Goal: Task Accomplishment & Management: Manage account settings

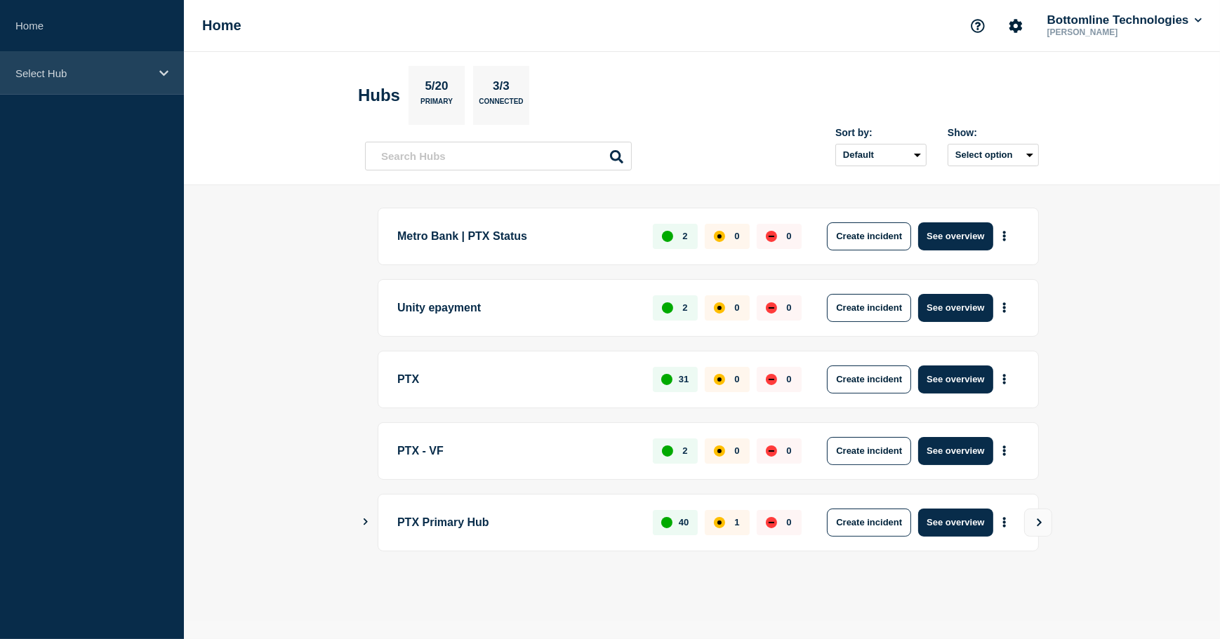
click at [63, 67] on p "Select Hub" at bounding box center [82, 73] width 135 height 12
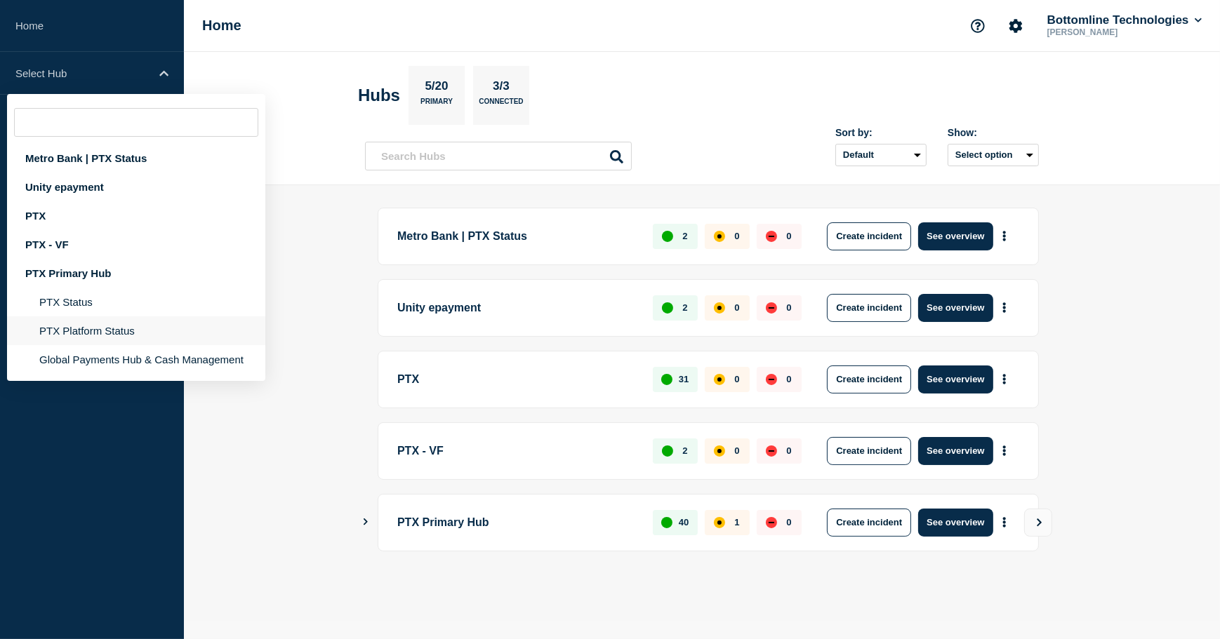
click at [101, 345] on li "PTX Platform Status" at bounding box center [136, 359] width 258 height 29
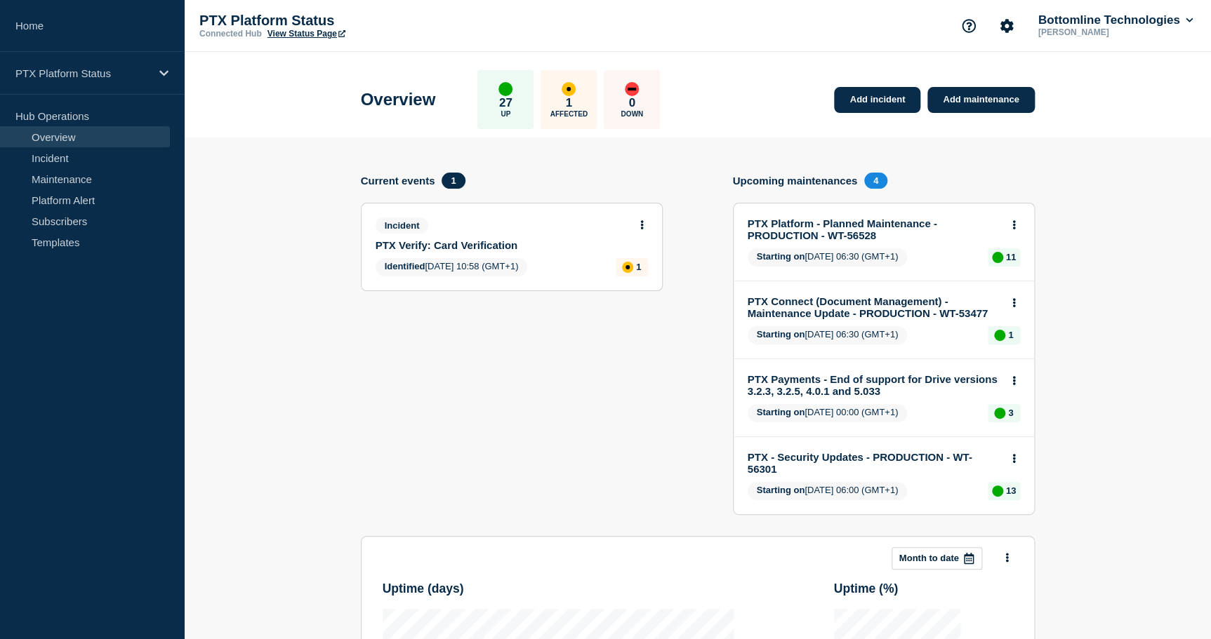
click at [491, 244] on link "PTX Verify: Card Verification" at bounding box center [501, 245] width 253 height 12
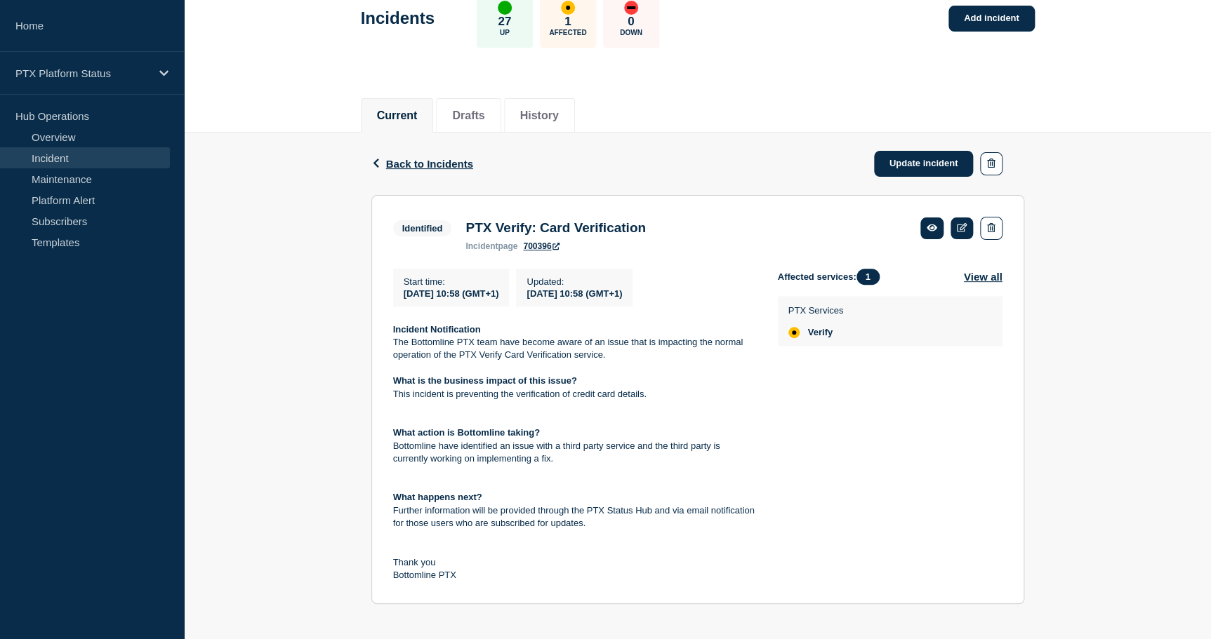
scroll to position [96, 0]
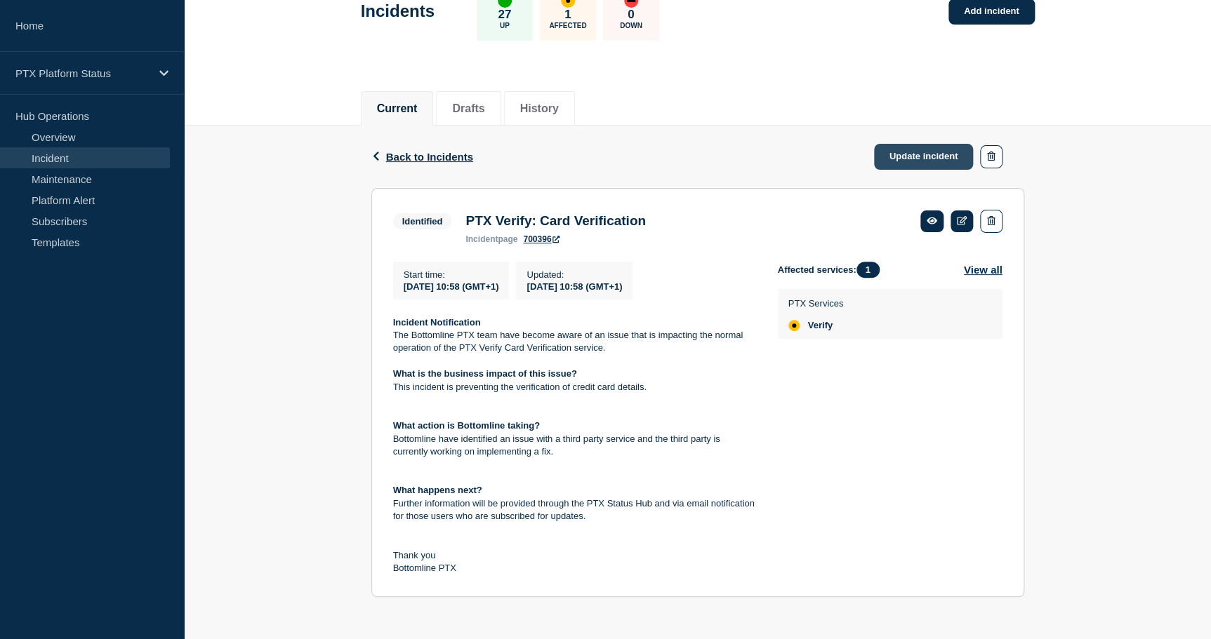
click at [910, 149] on link "Update incident" at bounding box center [924, 157] width 100 height 26
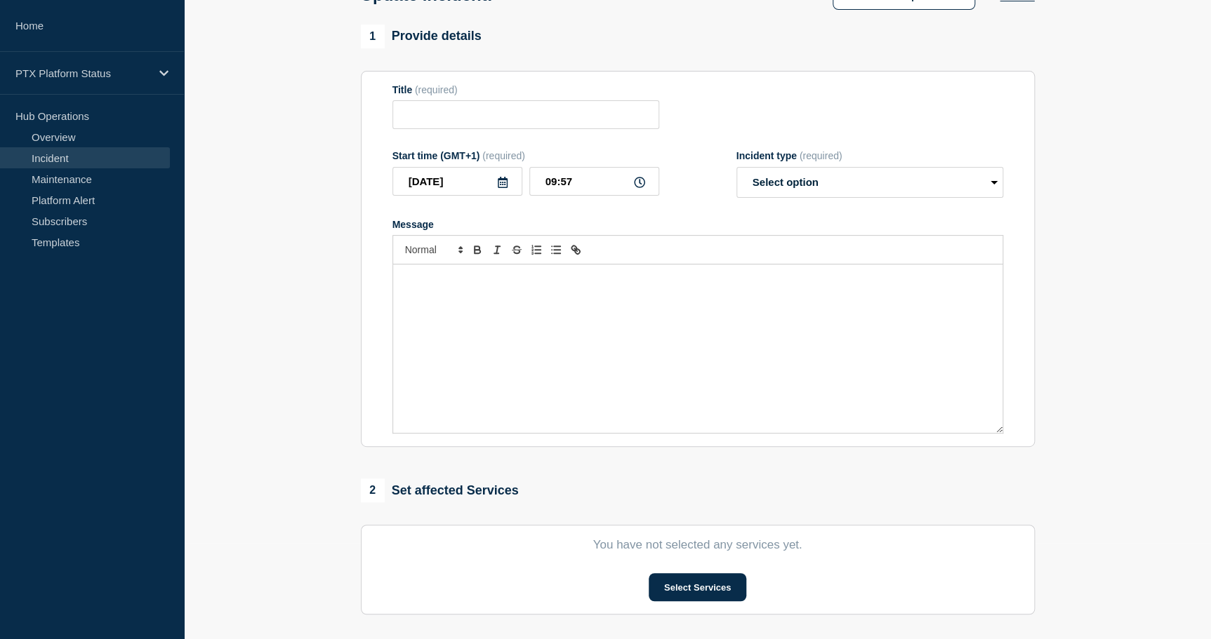
type input "PTX Verify: Card Verification"
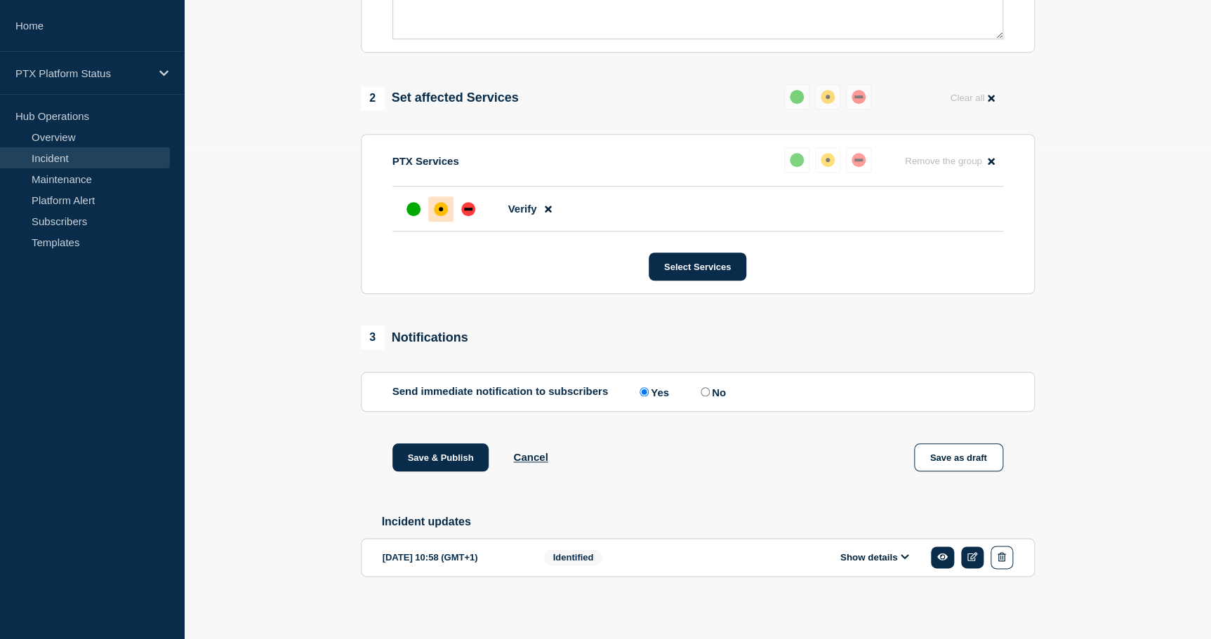
scroll to position [498, 0]
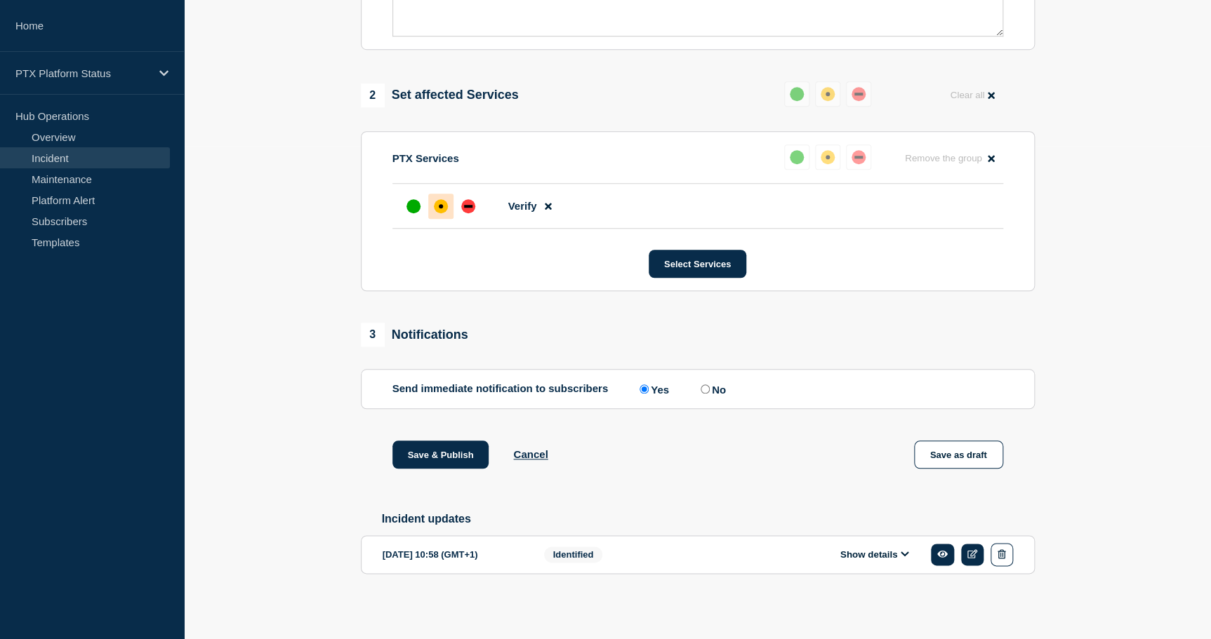
click at [707, 385] on input "No" at bounding box center [704, 389] width 9 height 9
radio input "true"
radio input "false"
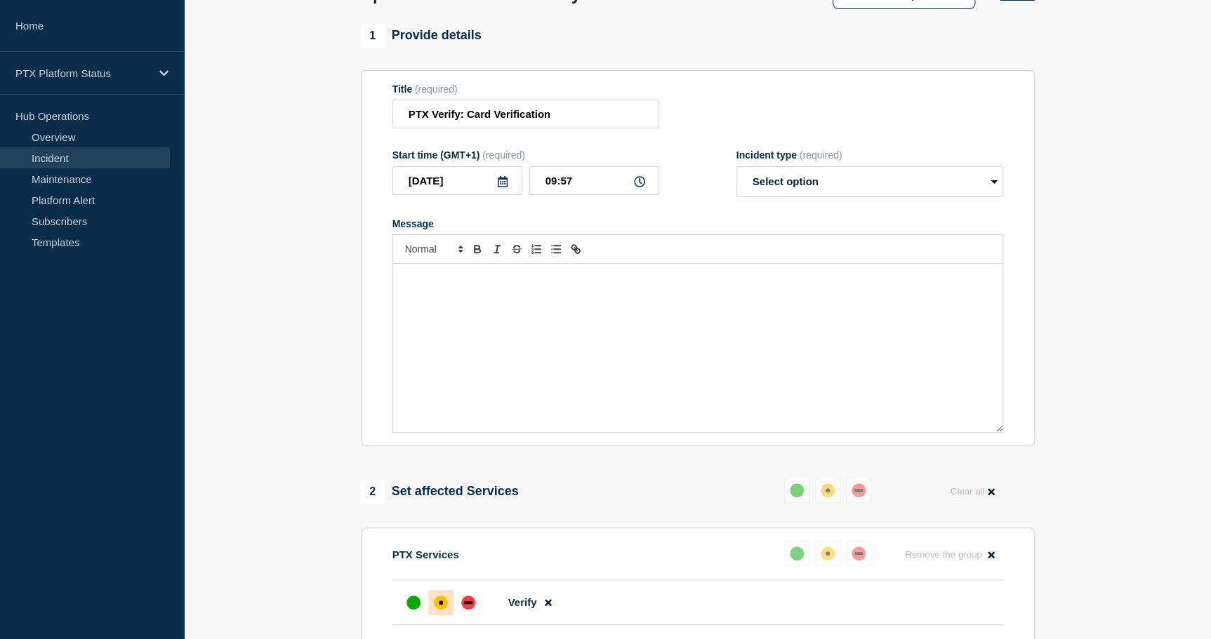
scroll to position [0, 0]
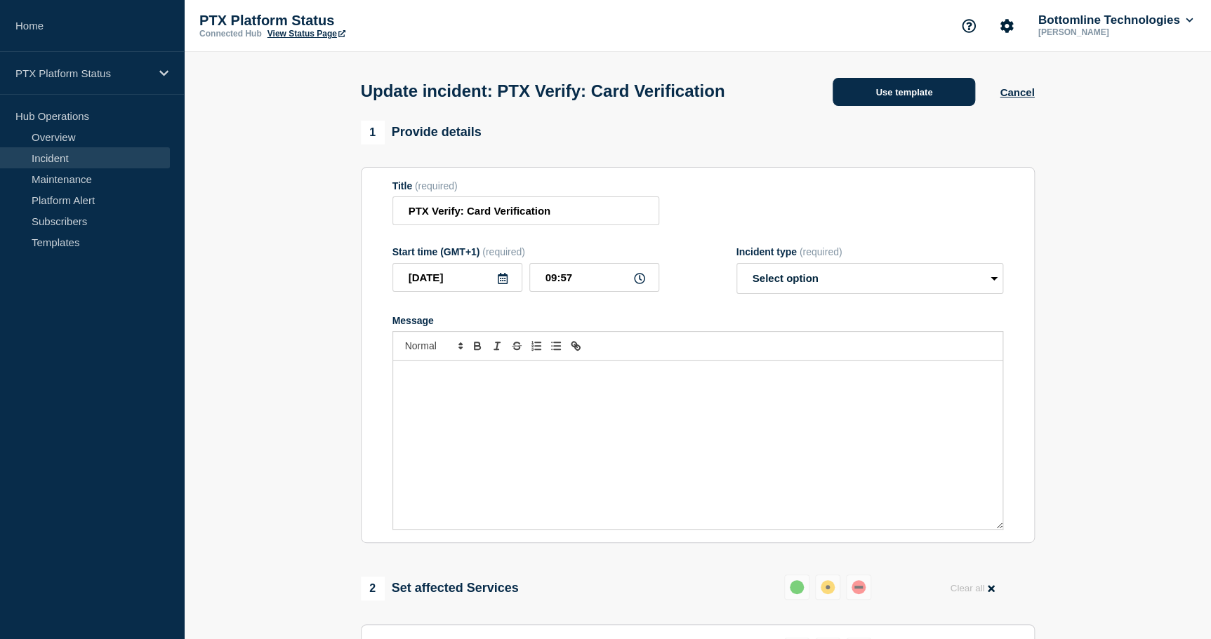
click at [870, 92] on button "Use template" at bounding box center [903, 92] width 142 height 28
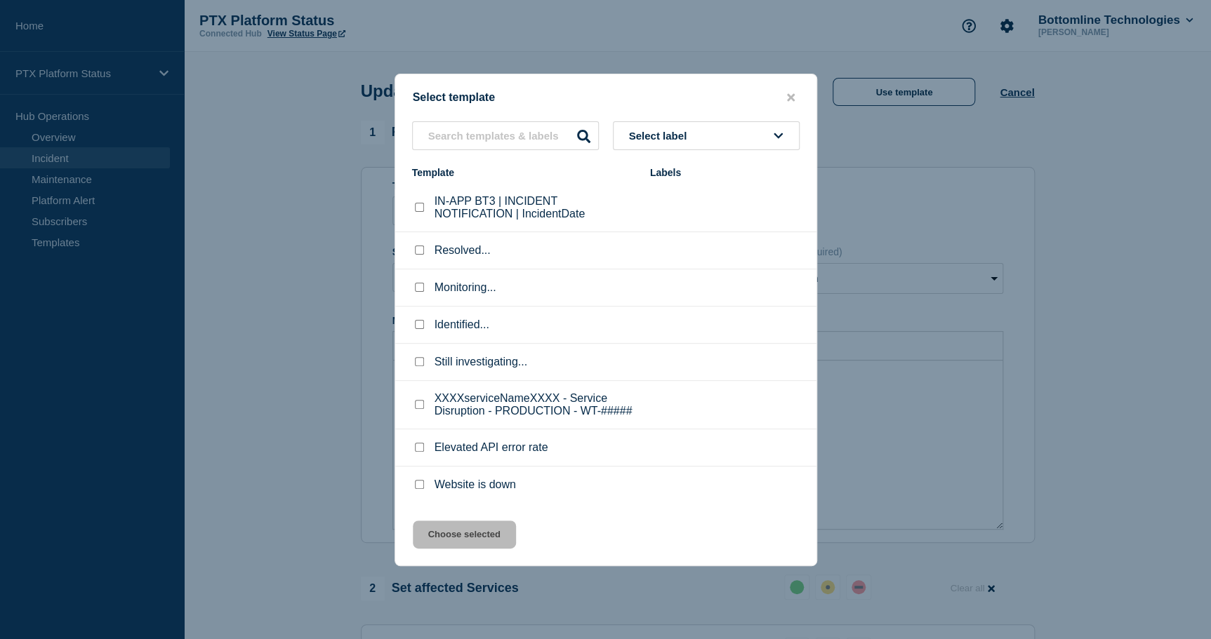
click at [417, 247] on input "Resolved... checkbox" at bounding box center [419, 250] width 9 height 9
checkbox input "true"
click at [471, 534] on button "Choose selected" at bounding box center [464, 535] width 103 height 28
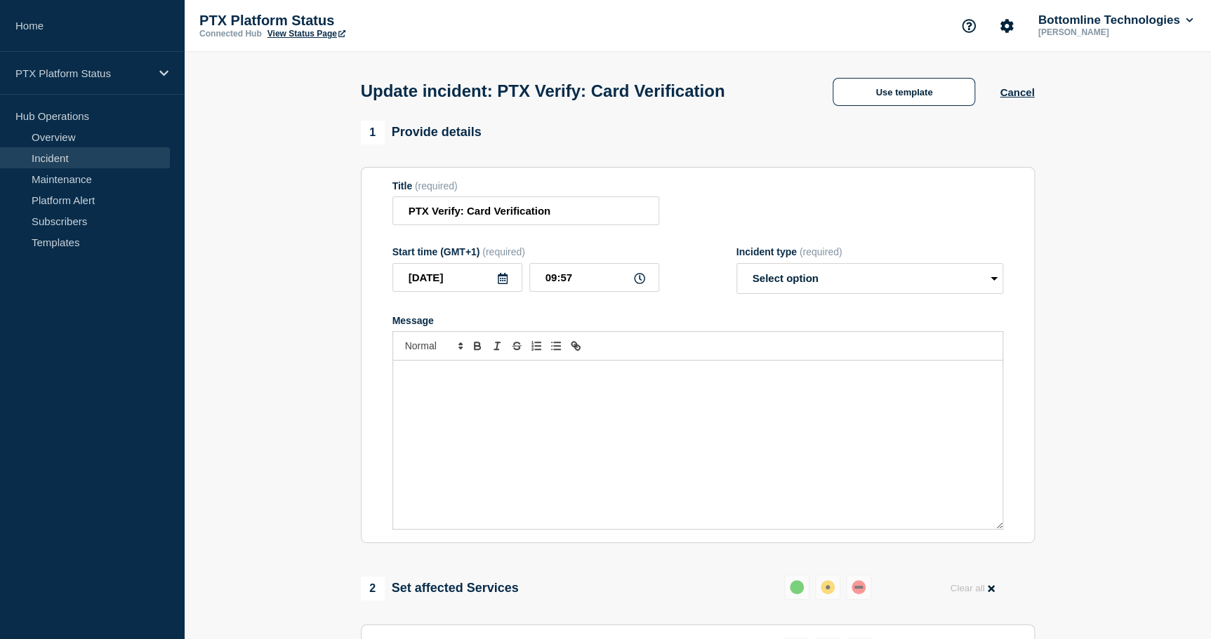
select select "resolved"
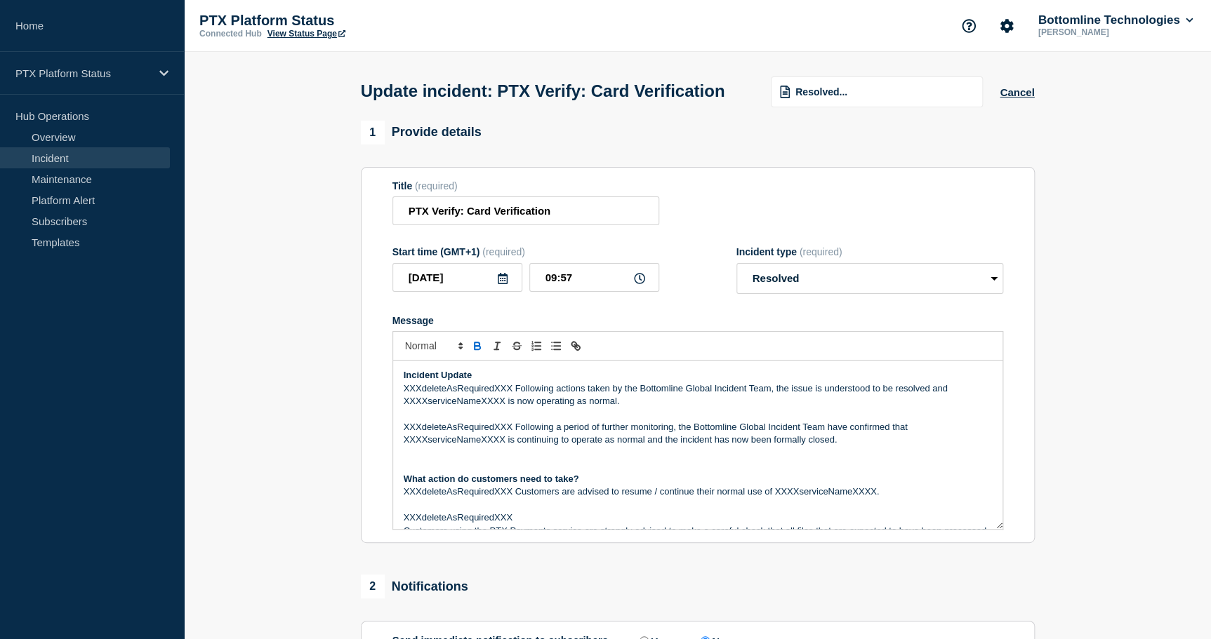
scroll to position [63, 0]
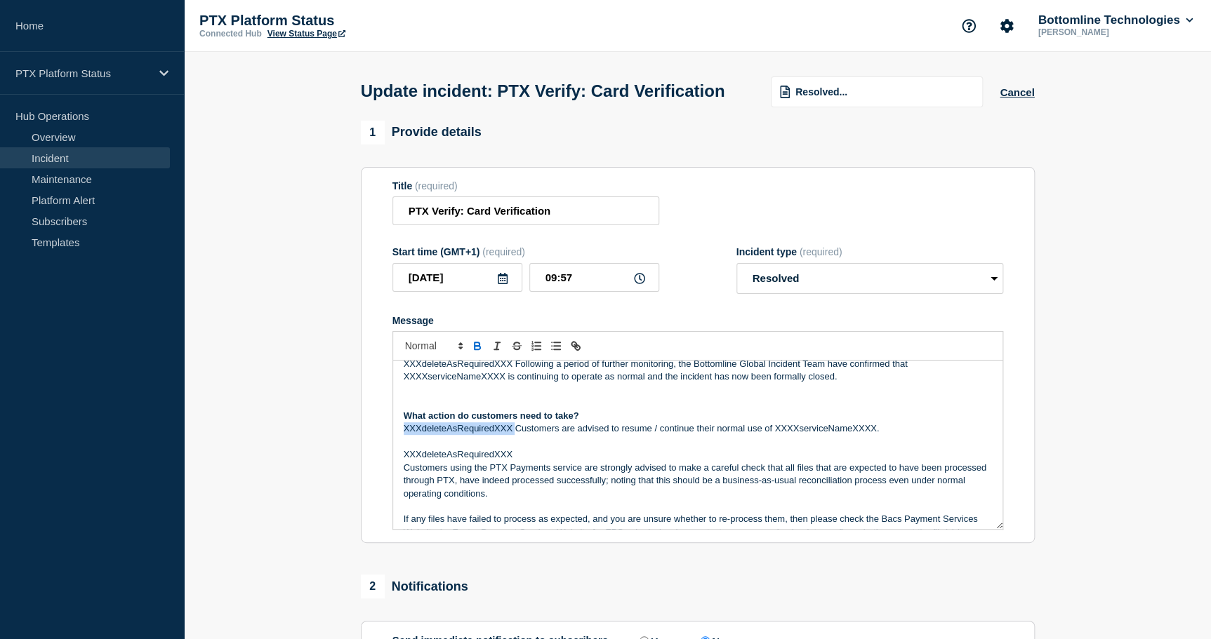
drag, startPoint x: 401, startPoint y: 456, endPoint x: 517, endPoint y: 456, distance: 115.1
click at [517, 456] on div "Incident Update XXXdeleteAsRequiredXXX Following actions taken by the Bottomlin…" at bounding box center [697, 445] width 609 height 168
drag, startPoint x: 663, startPoint y: 452, endPoint x: 763, endPoint y: 456, distance: 100.4
click at [763, 435] on p "Customers are advised to resume / continue their normal use of XXXXserviceNameX…" at bounding box center [698, 428] width 588 height 13
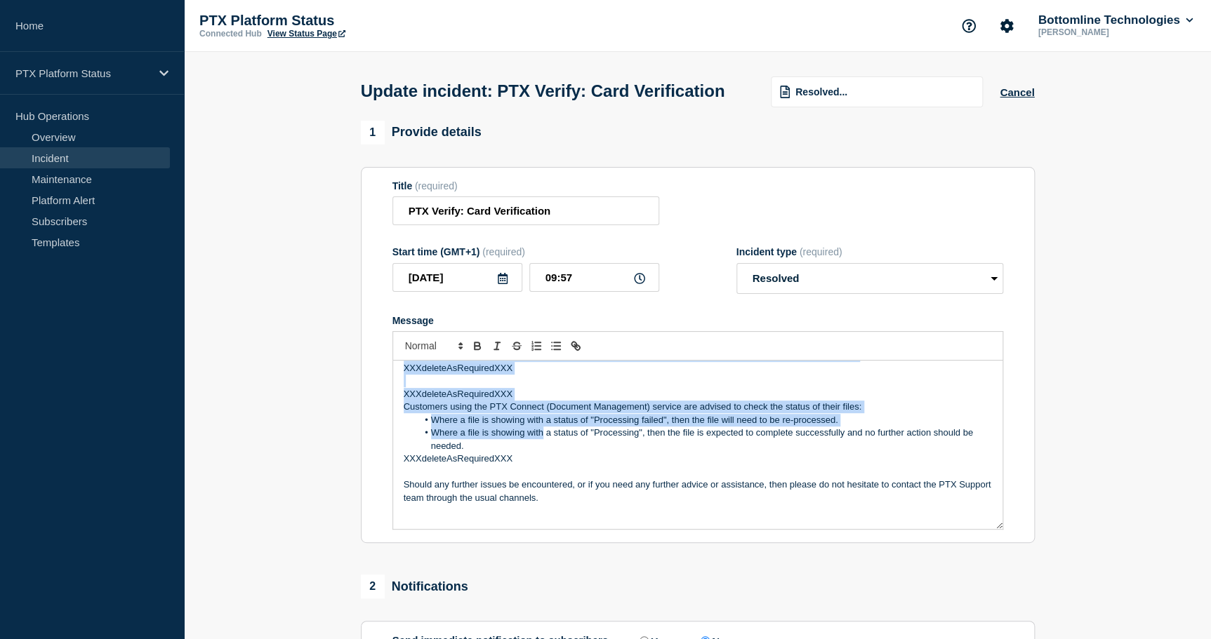
scroll to position [319, 0]
drag, startPoint x: 400, startPoint y: 420, endPoint x: 566, endPoint y: 486, distance: 178.3
click at [566, 486] on div "Incident Update XXXdeleteAsRequiredXXX Following actions taken by the Bottomlin…" at bounding box center [697, 445] width 609 height 168
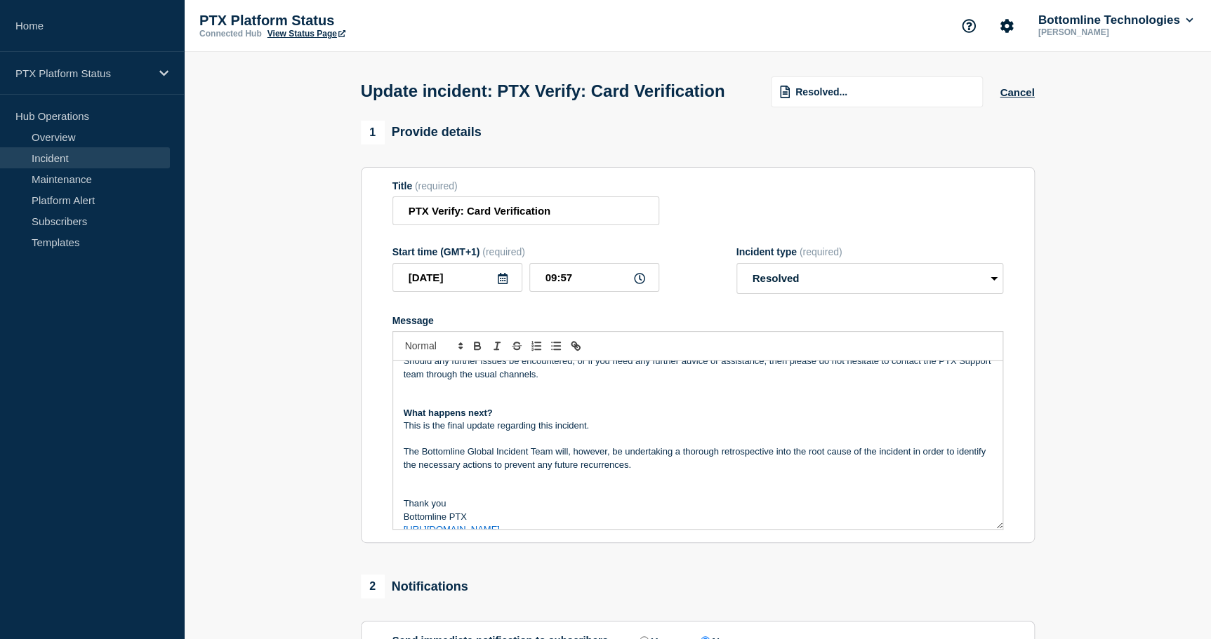
scroll to position [171, 0]
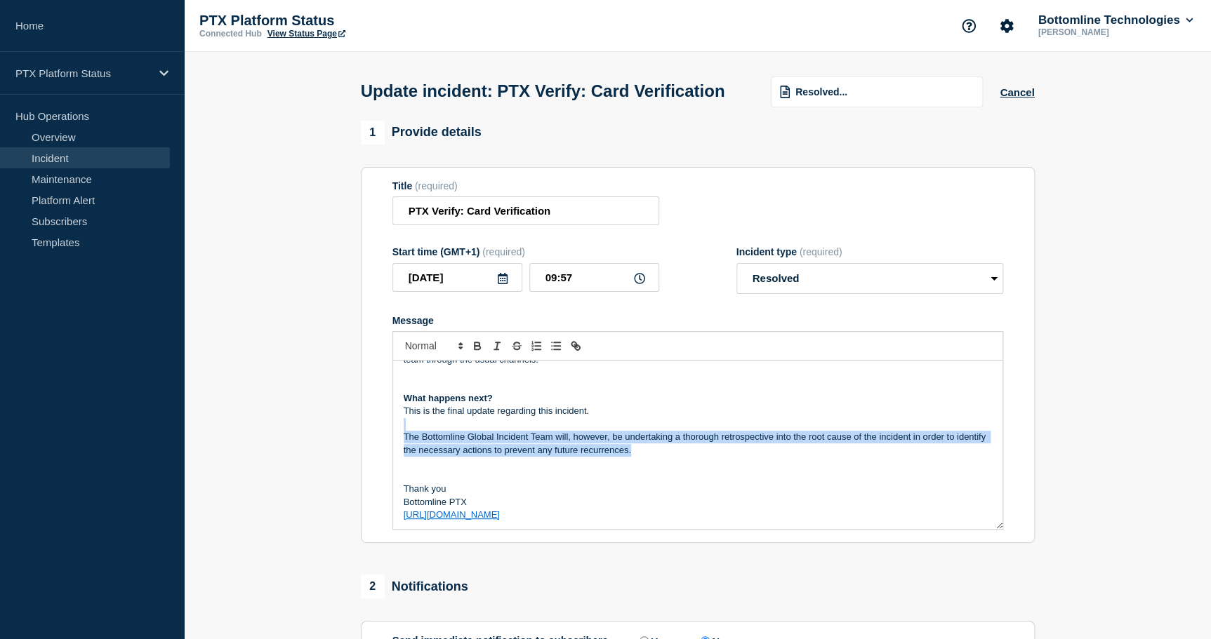
drag, startPoint x: 669, startPoint y: 476, endPoint x: 408, endPoint y: 455, distance: 261.2
click at [408, 455] on div "Incident Update XXXdeleteAsRequiredXXX Following actions taken by the Bottomlin…" at bounding box center [697, 445] width 609 height 168
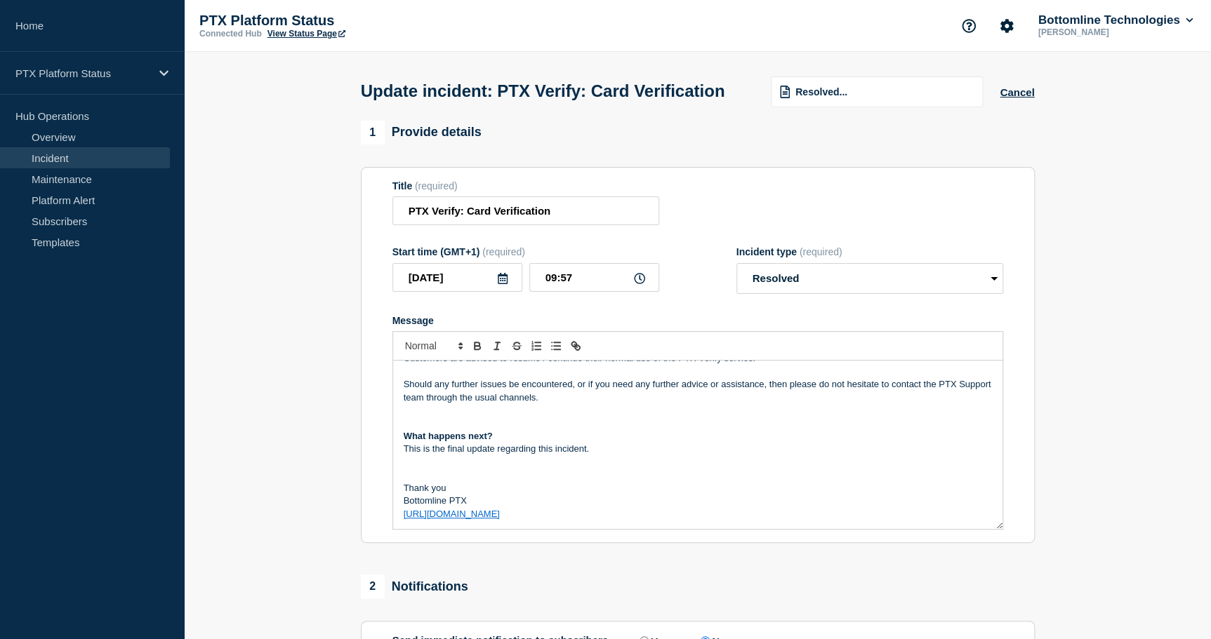
scroll to position [133, 0]
click at [432, 481] on p "Message" at bounding box center [698, 475] width 588 height 13
click at [419, 469] on p "Message" at bounding box center [698, 462] width 588 height 13
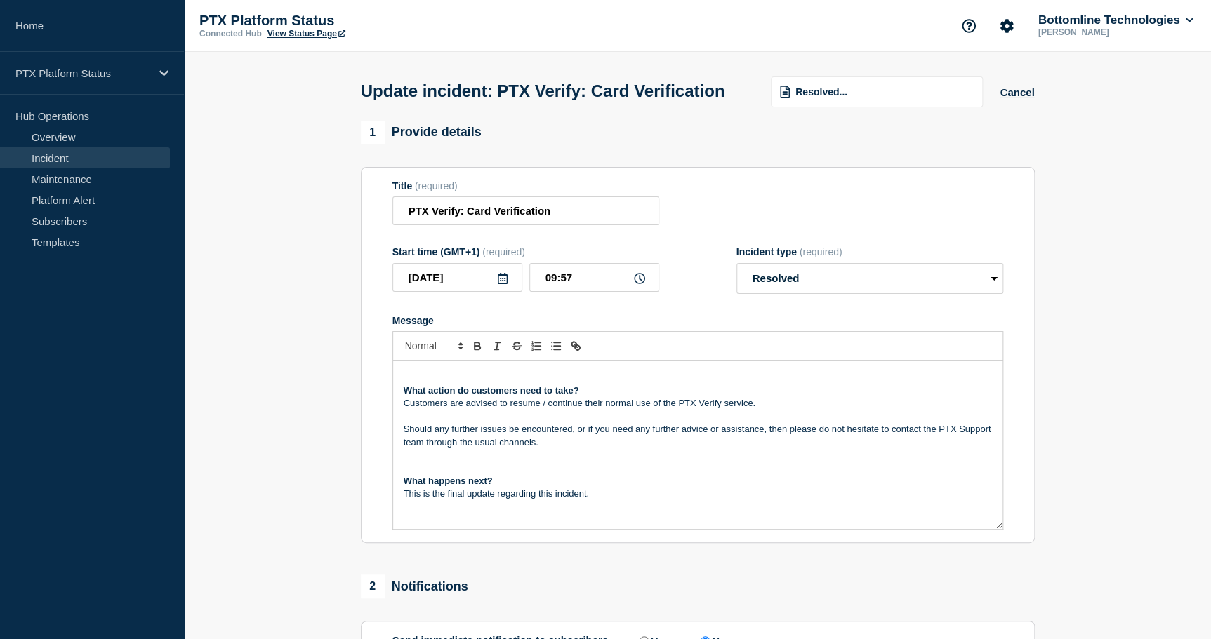
scroll to position [69, 0]
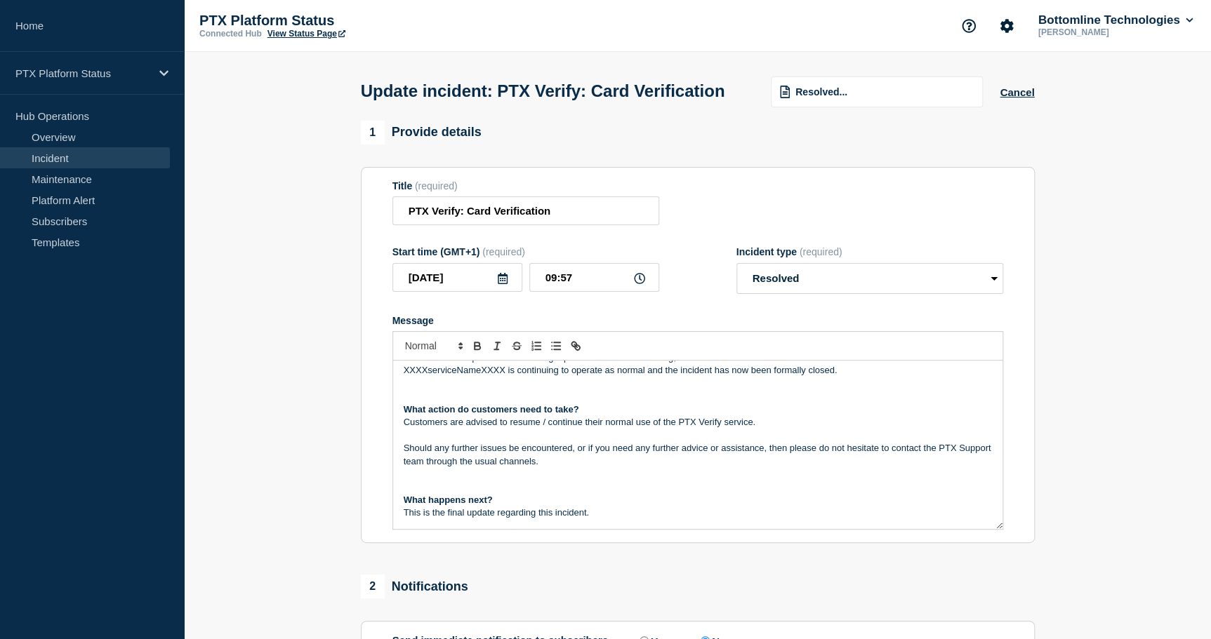
click at [415, 494] on p "Message" at bounding box center [698, 487] width 588 height 13
click at [410, 481] on p "Message" at bounding box center [698, 474] width 588 height 13
click at [418, 442] on p "Message" at bounding box center [698, 436] width 588 height 13
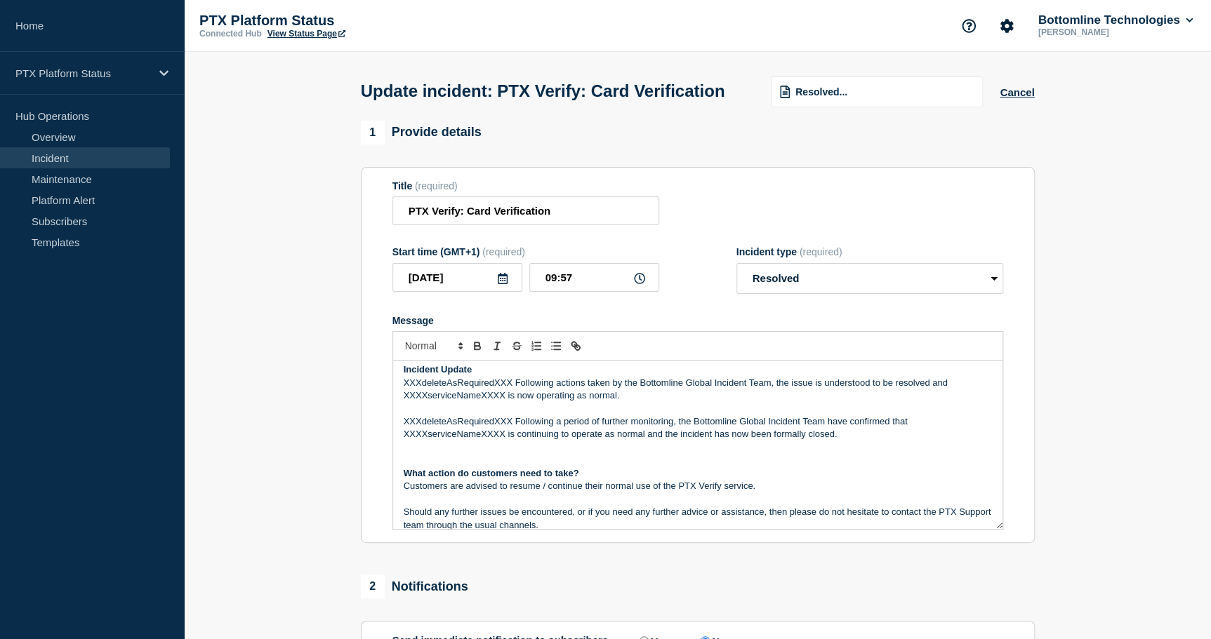
click at [423, 467] on p "Message" at bounding box center [698, 460] width 588 height 13
click at [420, 454] on p "Message" at bounding box center [698, 447] width 588 height 13
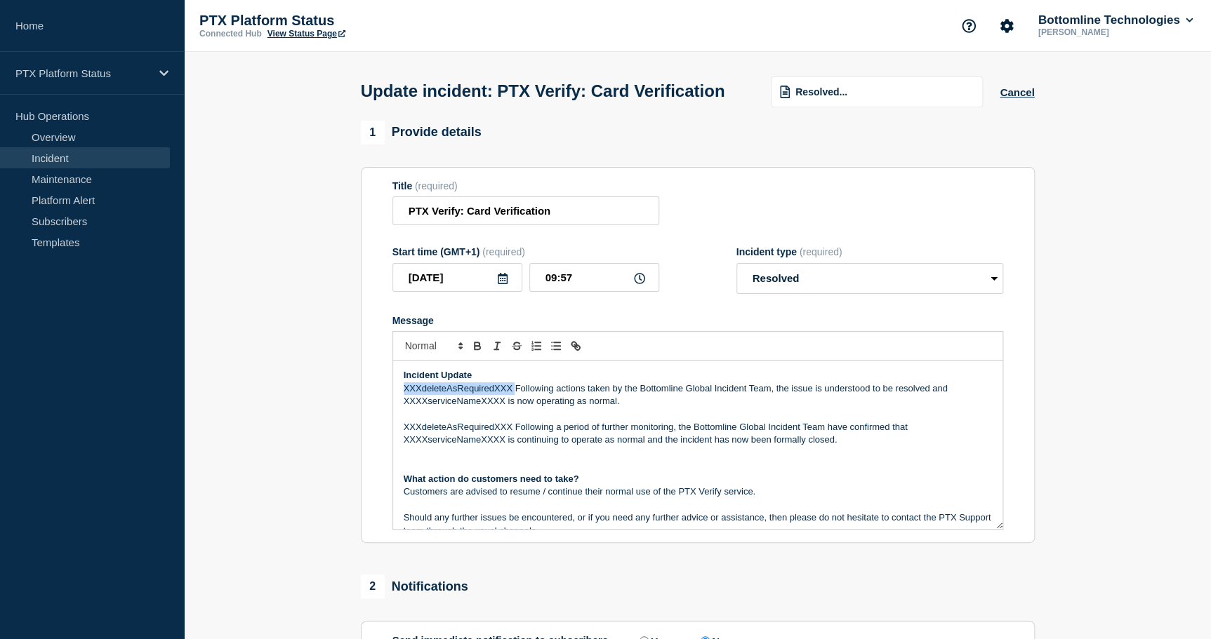
drag, startPoint x: 515, startPoint y: 415, endPoint x: 399, endPoint y: 421, distance: 116.7
click at [399, 421] on div "Incident Update XXXdeleteAsRequiredXXX Following actions taken by the Bottomlin…" at bounding box center [697, 445] width 609 height 168
drag, startPoint x: 839, startPoint y: 411, endPoint x: 939, endPoint y: 419, distance: 100.7
click at [940, 408] on p "Following actions taken by the Bottomline Global Incident Team, the issue is un…" at bounding box center [698, 395] width 588 height 26
drag, startPoint x: 422, startPoint y: 427, endPoint x: 451, endPoint y: 451, distance: 36.4
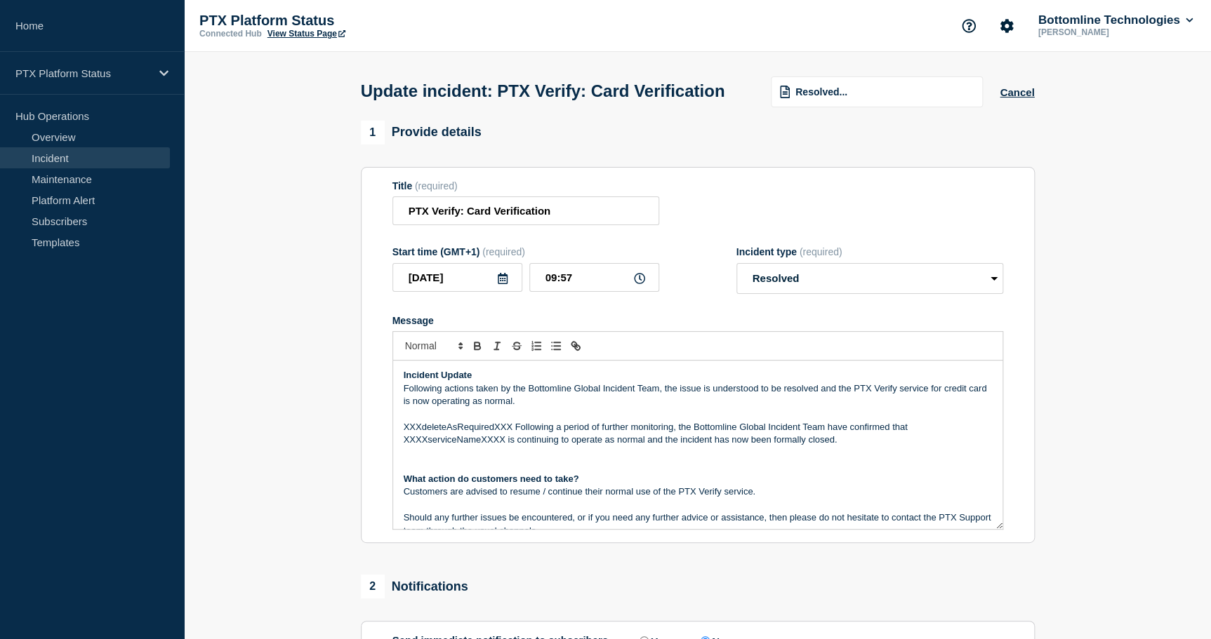
click at [422, 408] on p "Following actions taken by the Bottomline Global Incident Team, the issue is un…" at bounding box center [698, 395] width 588 height 26
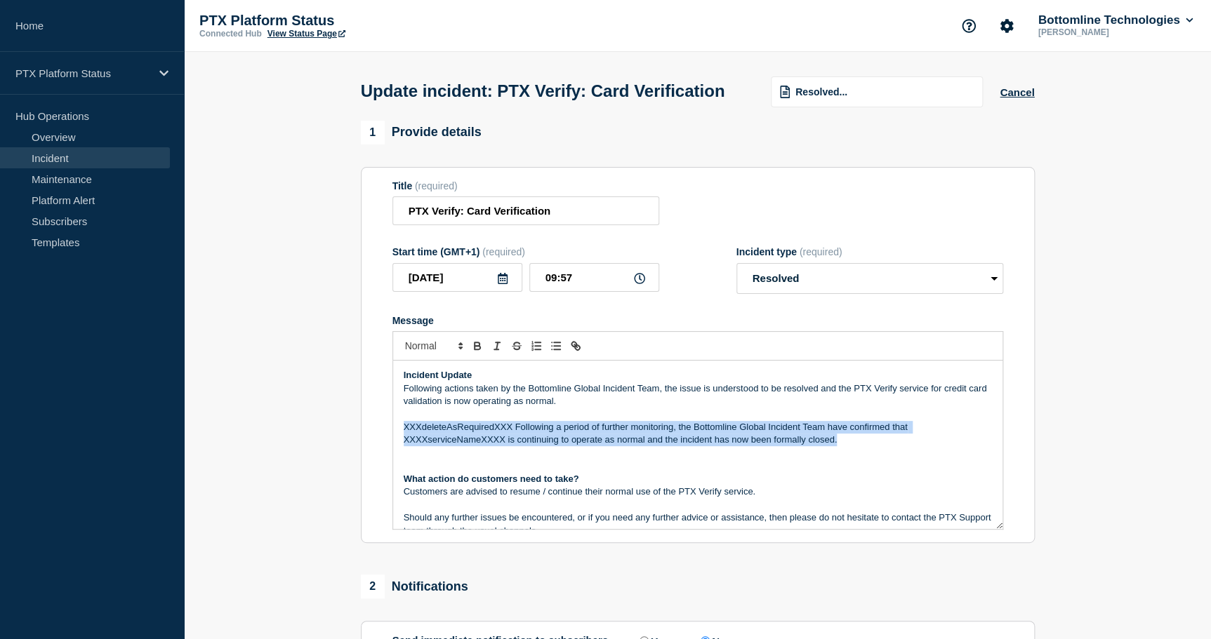
drag, startPoint x: 403, startPoint y: 456, endPoint x: 863, endPoint y: 467, distance: 459.8
click at [860, 447] on p "XXXdeleteAsRequiredXXX Following a period of further monitoring, the Bottomline…" at bounding box center [698, 434] width 588 height 26
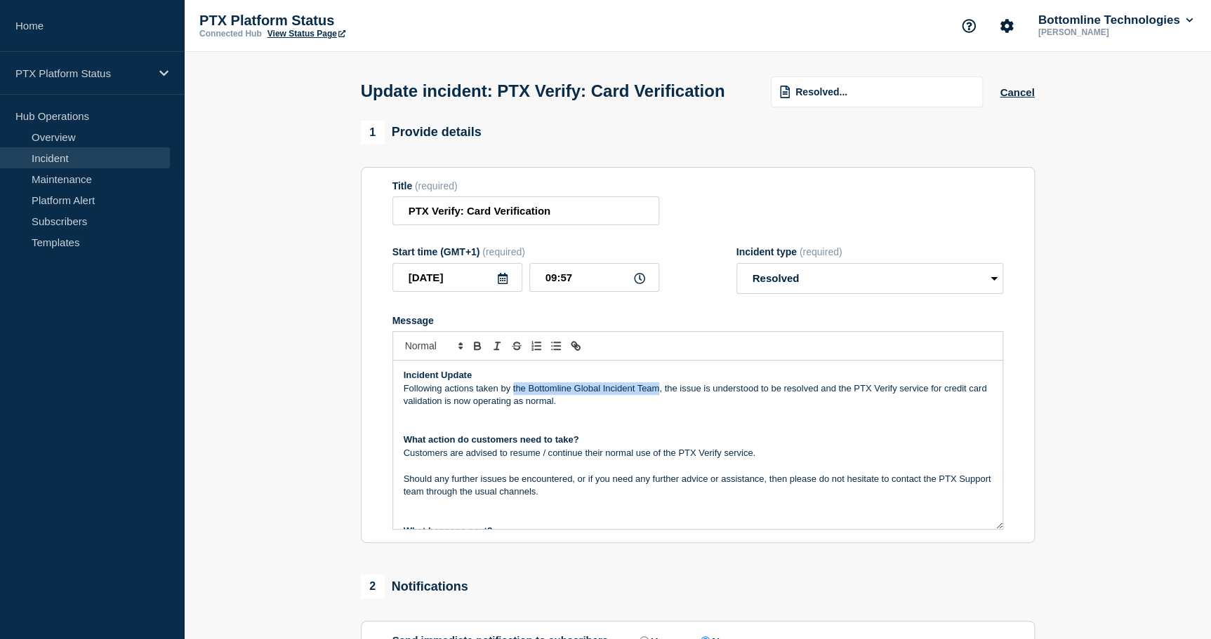
drag, startPoint x: 512, startPoint y: 413, endPoint x: 658, endPoint y: 420, distance: 145.4
click at [658, 408] on p "Following actions taken by the Bottomline Global Incident Team, the issue is un…" at bounding box center [698, 395] width 588 height 26
click at [493, 408] on p "Following actions taken by our service partner, the issue is understood to have…" at bounding box center [698, 395] width 588 height 26
click at [494, 408] on p "Following actions taken by our service partner, the issue is understood to have…" at bounding box center [698, 395] width 588 height 26
click at [804, 408] on p "Following actions taken by our service partner, the issue is understood to have…" at bounding box center [698, 395] width 588 height 26
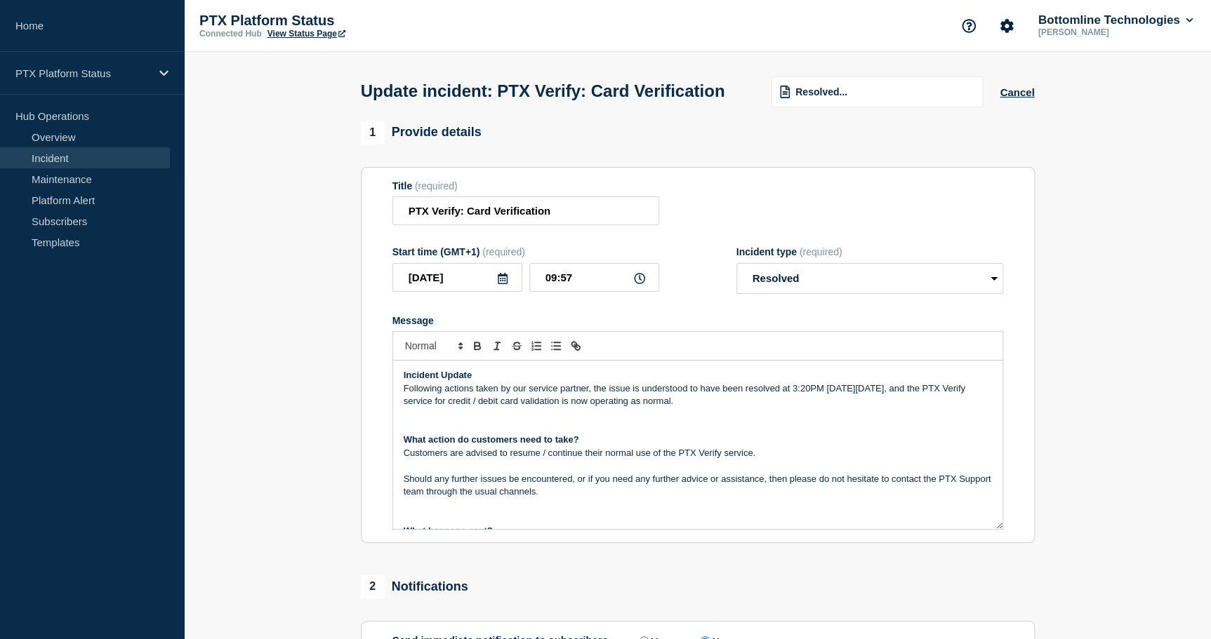
click at [601, 408] on p "Following actions taken by our service partner, the issue is understood to have…" at bounding box center [698, 395] width 588 height 26
click at [444, 421] on p "Message" at bounding box center [698, 414] width 588 height 13
click at [437, 434] on p "Message" at bounding box center [698, 427] width 588 height 13
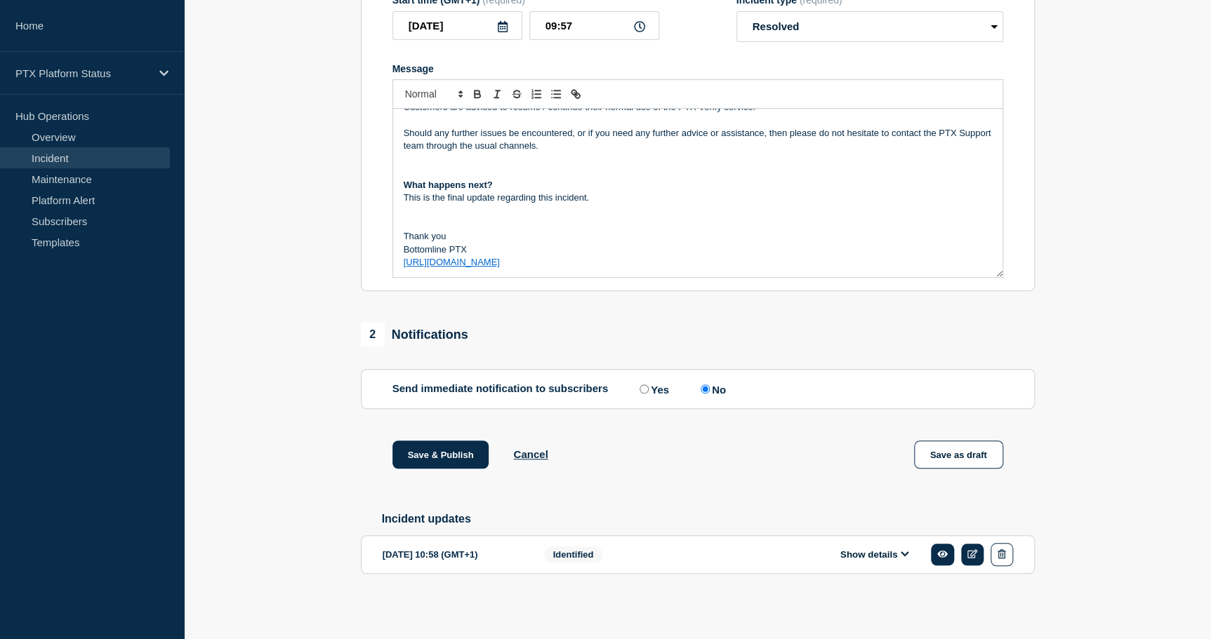
scroll to position [281, 0]
click at [441, 450] on button "Save & Publish" at bounding box center [440, 455] width 97 height 28
